Goal: Task Accomplishment & Management: Manage account settings

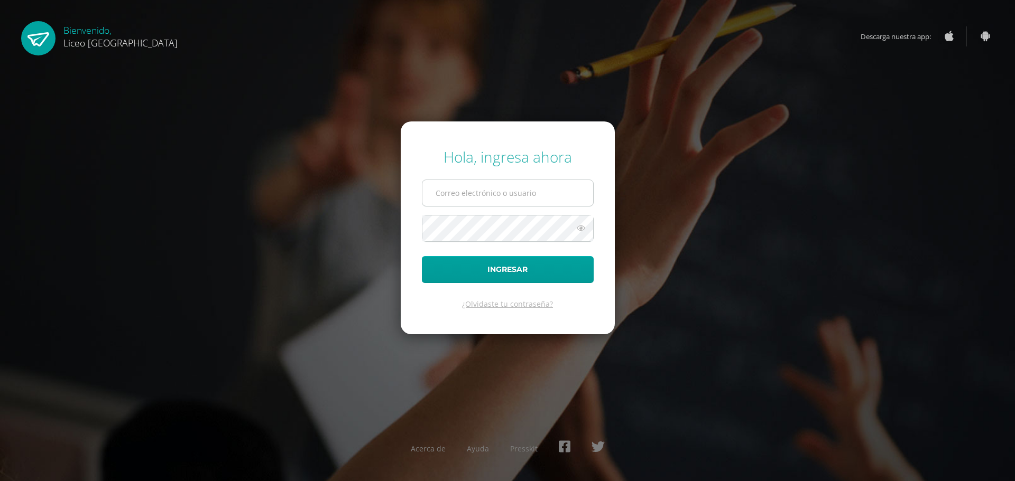
click at [523, 192] on input "text" at bounding box center [507, 193] width 171 height 26
type input "20192270"
click at [549, 275] on button "Ingresar" at bounding box center [508, 269] width 172 height 27
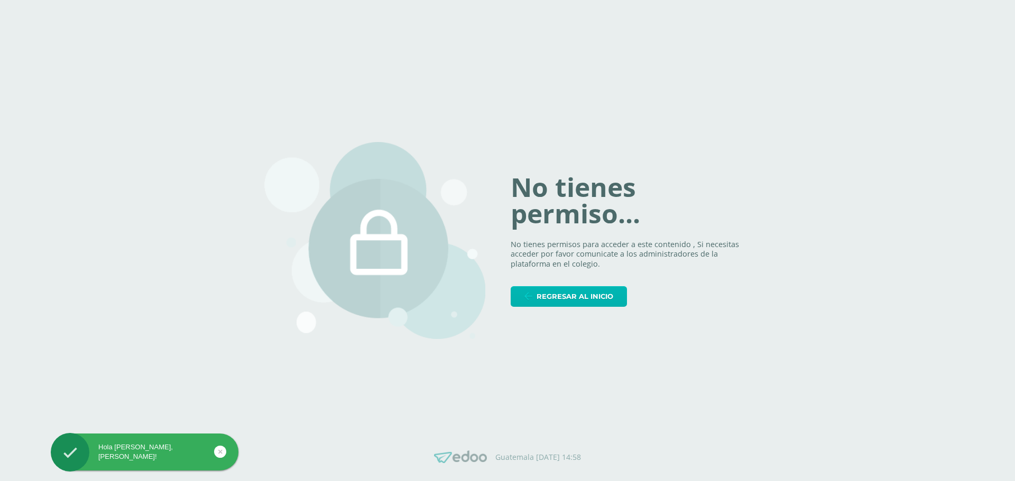
click at [564, 299] on span "Regresar al inicio" at bounding box center [574, 297] width 77 height 20
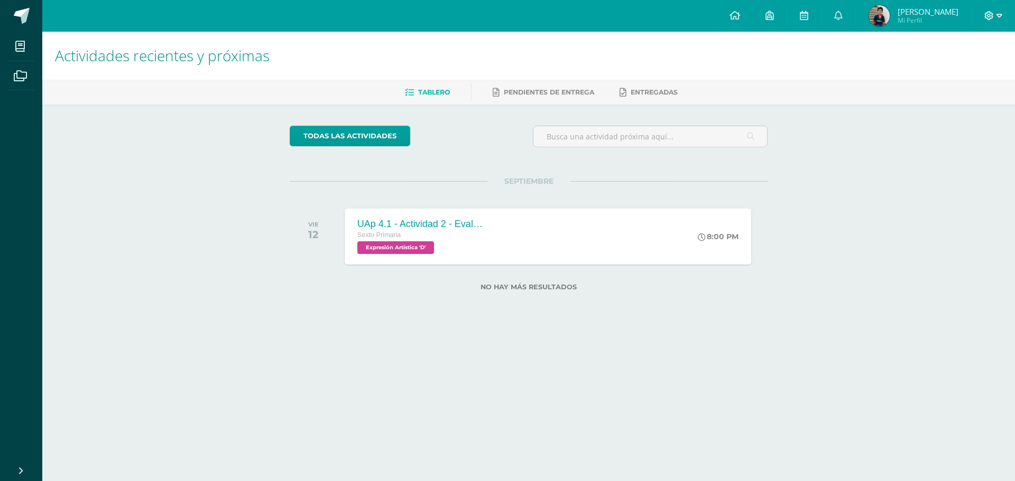
click at [986, 17] on icon at bounding box center [989, 16] width 10 height 10
click at [977, 67] on span "Cerrar sesión" at bounding box center [966, 72] width 48 height 10
